Goal: Communication & Community: Answer question/provide support

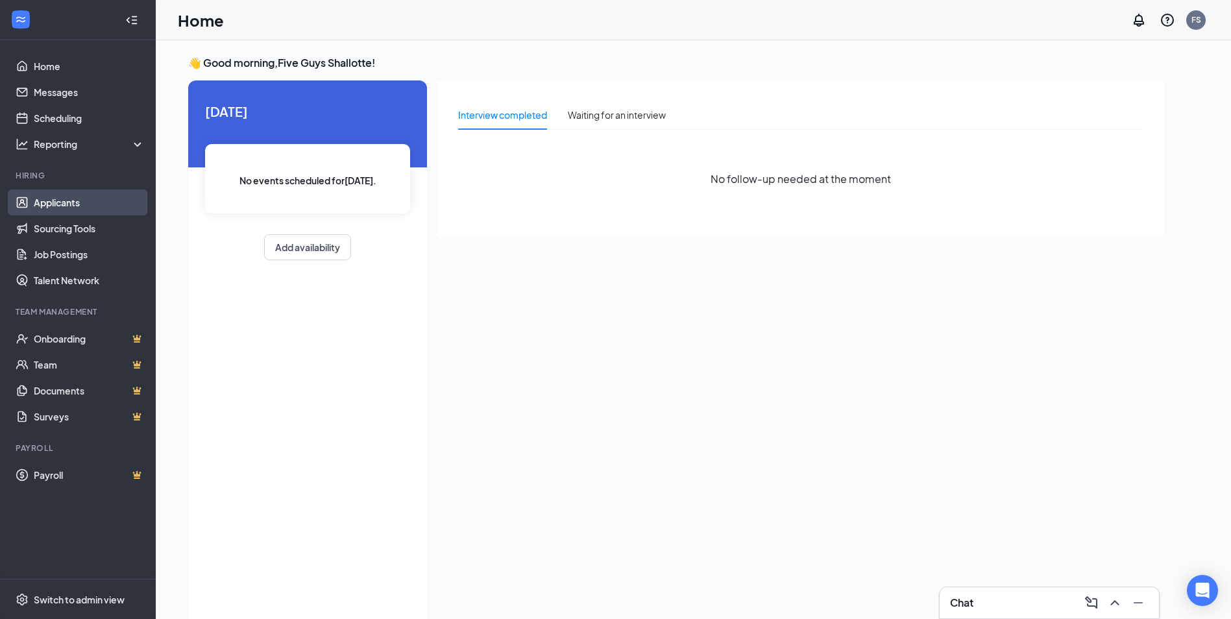
click at [121, 201] on link "Applicants" at bounding box center [89, 203] width 111 height 26
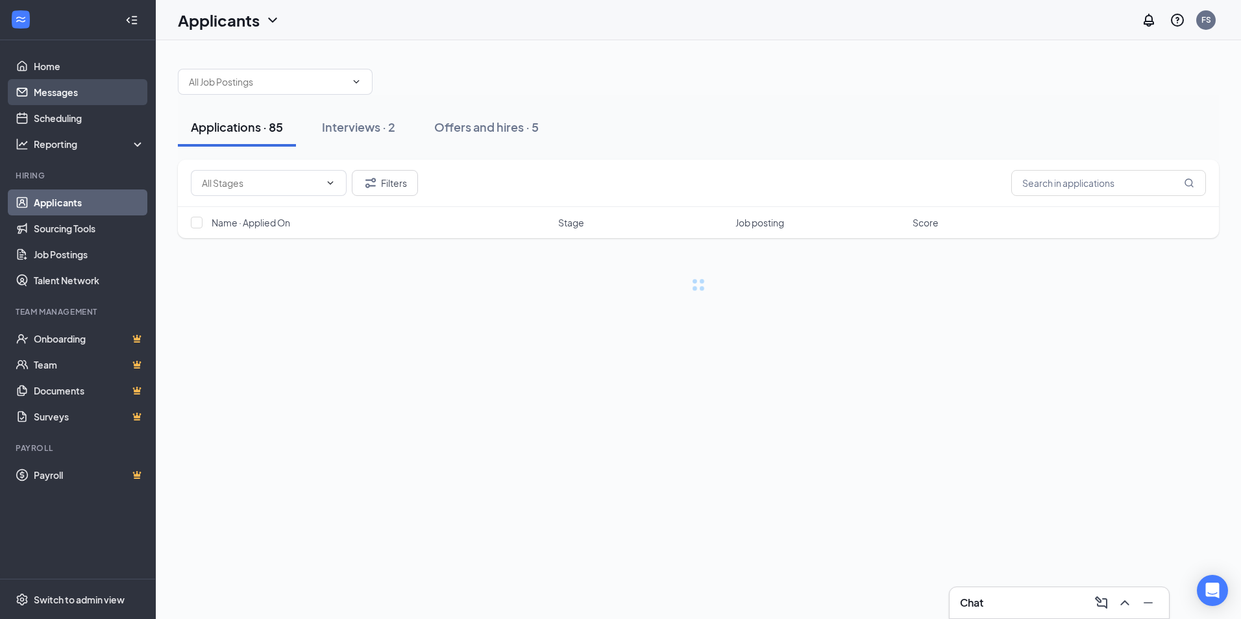
click at [84, 92] on link "Messages" at bounding box center [89, 92] width 111 height 26
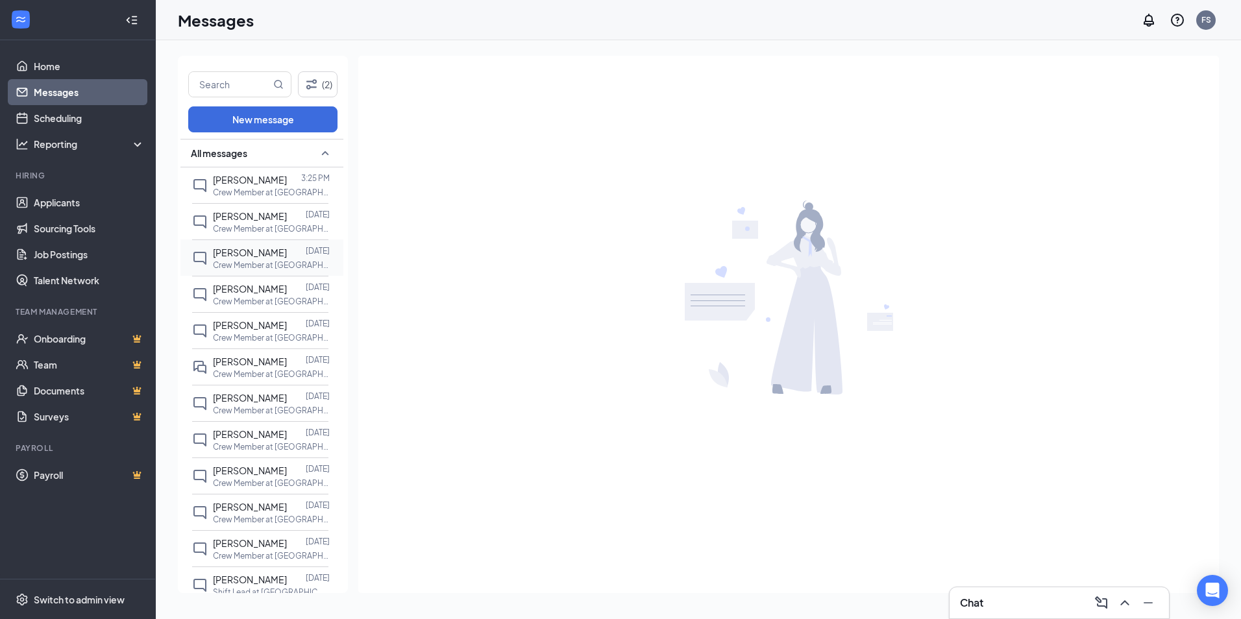
click at [249, 260] on div "[PERSON_NAME]" at bounding box center [250, 252] width 74 height 14
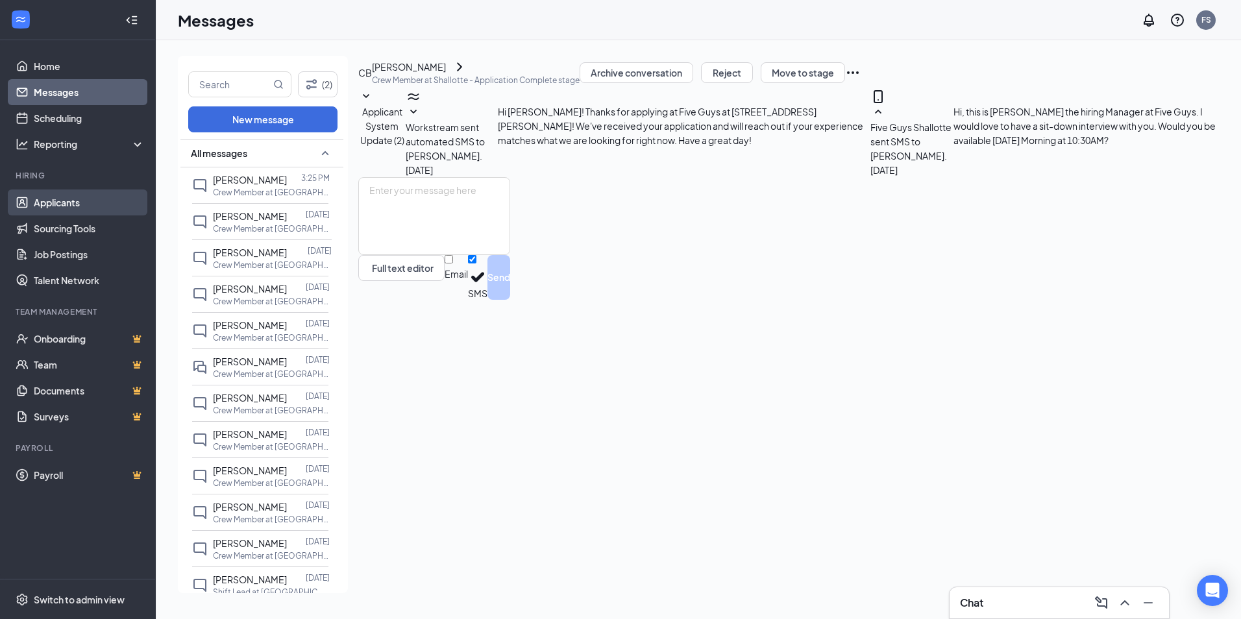
click at [94, 208] on link "Applicants" at bounding box center [89, 203] width 111 height 26
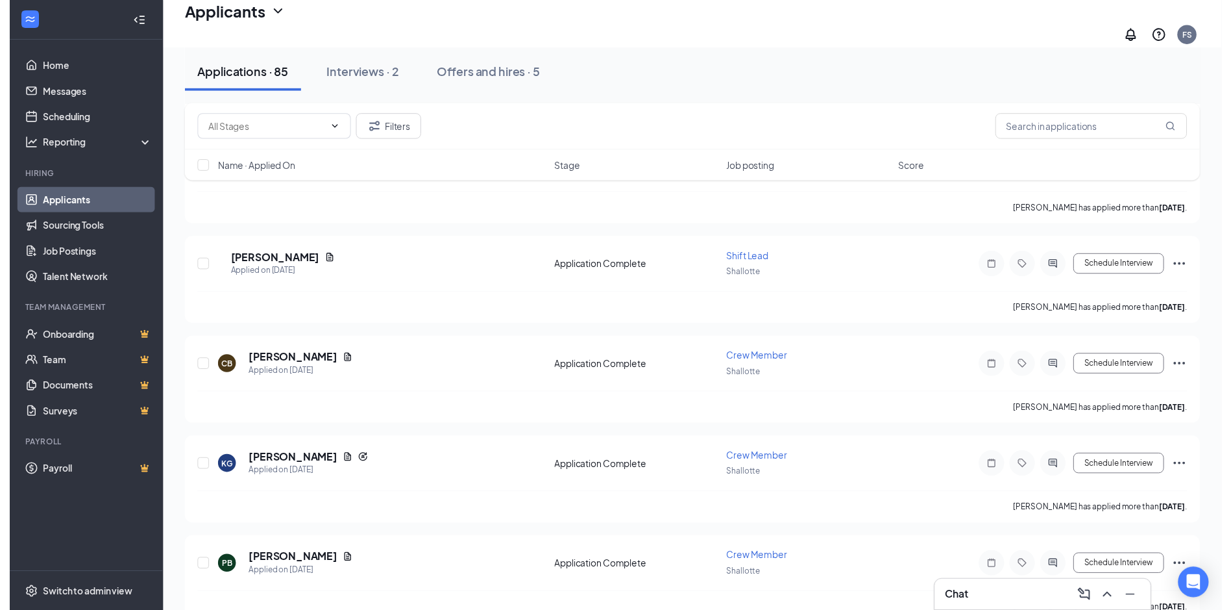
scroll to position [974, 0]
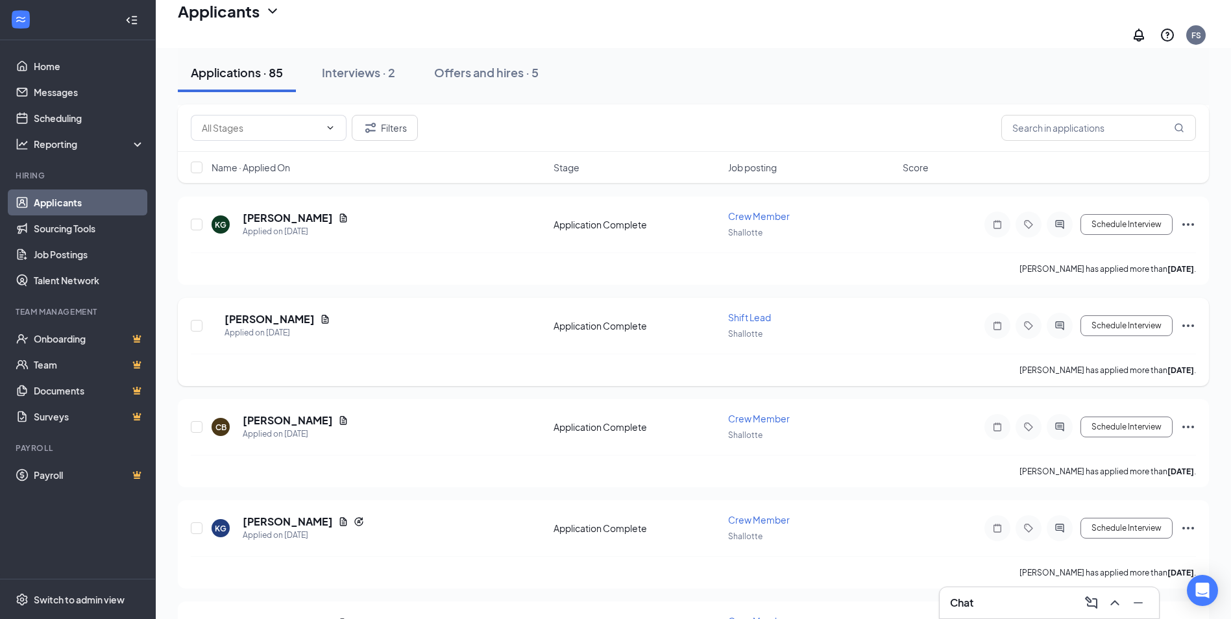
click at [1057, 321] on icon "ActiveChat" at bounding box center [1060, 326] width 16 height 10
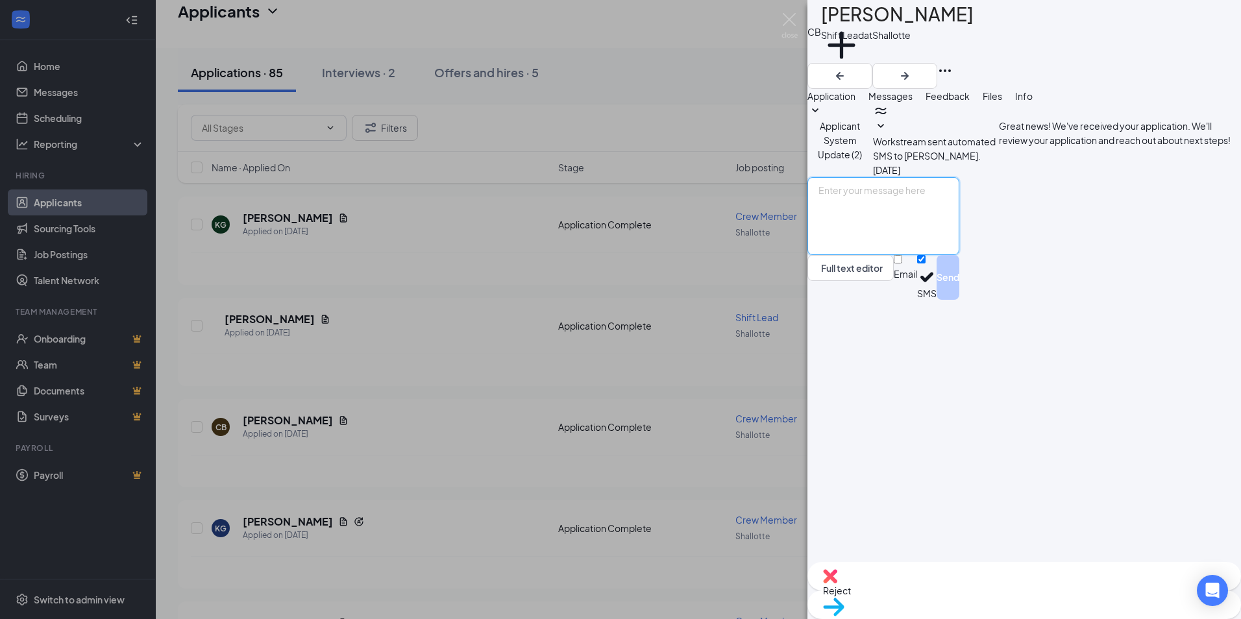
click at [959, 255] on textarea at bounding box center [884, 216] width 152 height 78
type textarea "H"
click at [959, 255] on textarea "Hey agian, This is [PERSON_NAME], I am the GM at the five guys i Shallotte" at bounding box center [884, 216] width 152 height 78
click at [959, 255] on textarea "Hey agian, This is [PERSON_NAME], I am the GM at the five guys in [GEOGRAPHIC_D…" at bounding box center [884, 216] width 152 height 78
click at [959, 255] on textarea "Hey again, This is [PERSON_NAME], I am the GM at the five guys in [GEOGRAPHIC_D…" at bounding box center [884, 216] width 152 height 78
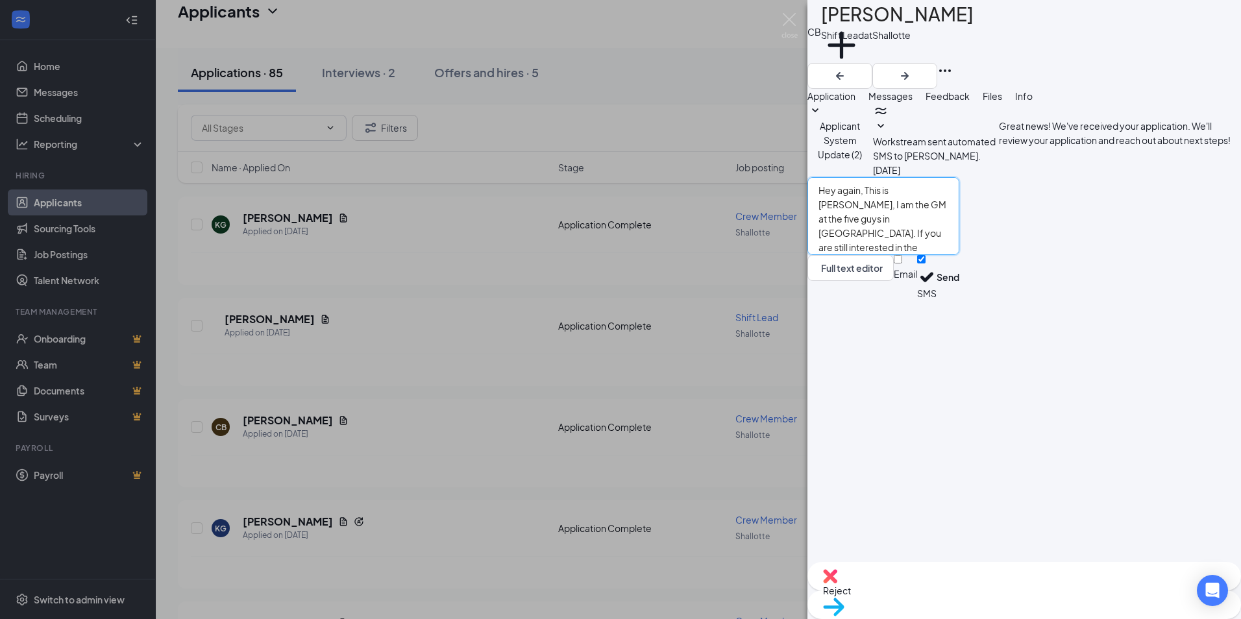
click at [959, 255] on textarea "Hey again, This is [PERSON_NAME], I am the GM at the five guys in [GEOGRAPHIC_D…" at bounding box center [884, 216] width 152 height 78
type textarea "Hey again, This is [PERSON_NAME], I am the GM at the five guys in [GEOGRAPHIC_D…"
click at [959, 300] on button "Send" at bounding box center [948, 277] width 23 height 45
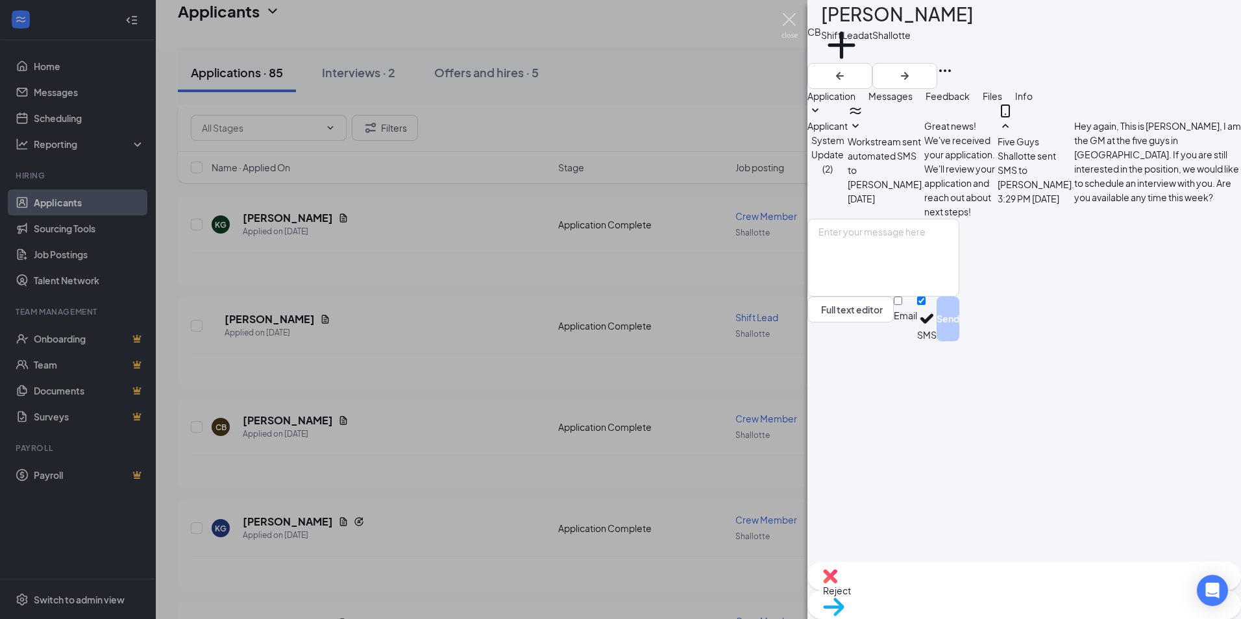
click at [789, 21] on img at bounding box center [790, 25] width 16 height 25
